Goal: Task Accomplishment & Management: Manage account settings

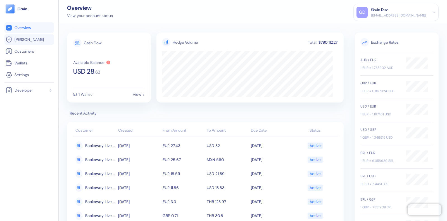
click at [38, 37] on link "[PERSON_NAME]" at bounding box center [29, 39] width 47 height 7
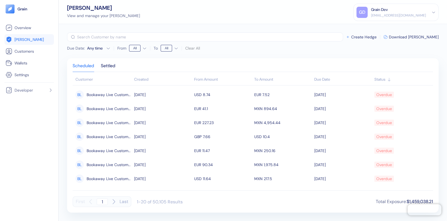
click at [396, 17] on div "[EMAIL_ADDRESS][DOMAIN_NAME]" at bounding box center [398, 15] width 55 height 5
click at [379, 27] on div "Sign Out" at bounding box center [371, 28] width 15 height 6
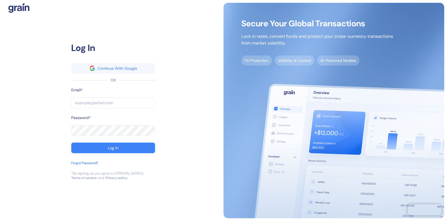
click at [75, 100] on input "text" at bounding box center [113, 102] width 84 height 11
type input "[EMAIL_ADDRESS][DOMAIN_NAME]"
